Goal: Navigation & Orientation: Find specific page/section

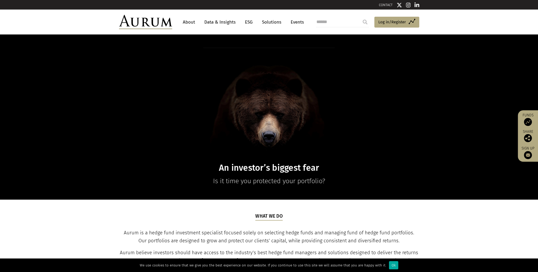
click at [210, 22] on link "Data & Insights" at bounding box center [220, 22] width 37 height 10
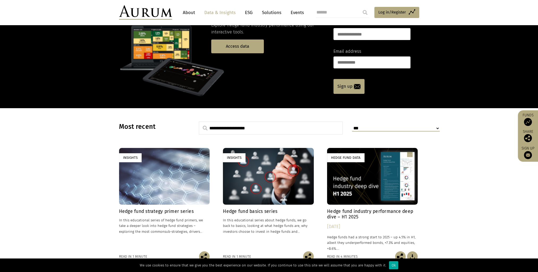
scroll to position [106, 0]
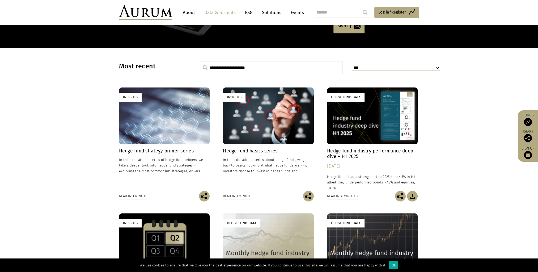
click at [151, 117] on div "Insights" at bounding box center [164, 116] width 91 height 57
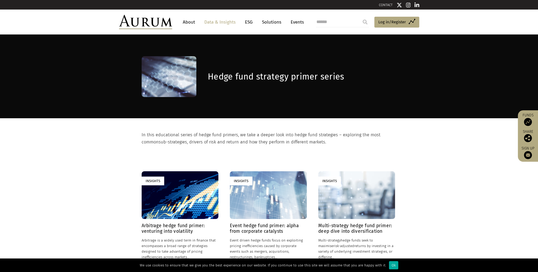
click at [277, 19] on link "Solutions" at bounding box center [271, 22] width 25 height 10
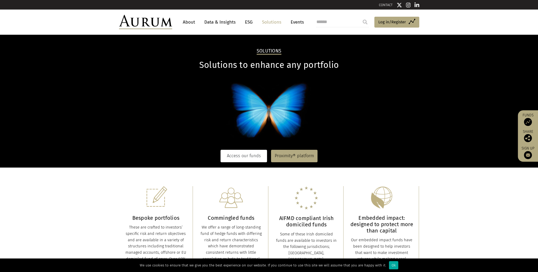
click at [254, 155] on link "Access our funds" at bounding box center [243, 156] width 46 height 12
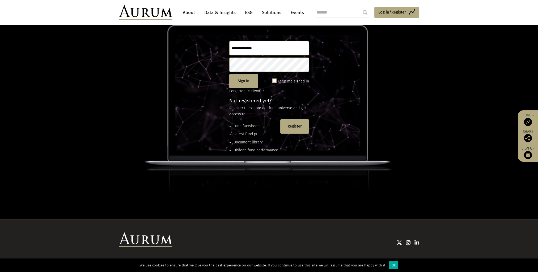
scroll to position [70, 0]
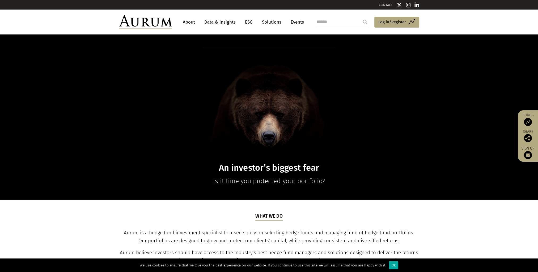
click at [81, 23] on header "About Data & Insights ESG Solutions Events Access Funds Log in/Register Sign ou…" at bounding box center [269, 22] width 538 height 25
drag, startPoint x: 175, startPoint y: 22, endPoint x: 134, endPoint y: 23, distance: 41.4
click at [134, 23] on div "About Data & Insights ESG Solutions Events Access Funds Log in/Register Sign ou…" at bounding box center [269, 22] width 300 height 14
copy div
